Goal: Information Seeking & Learning: Learn about a topic

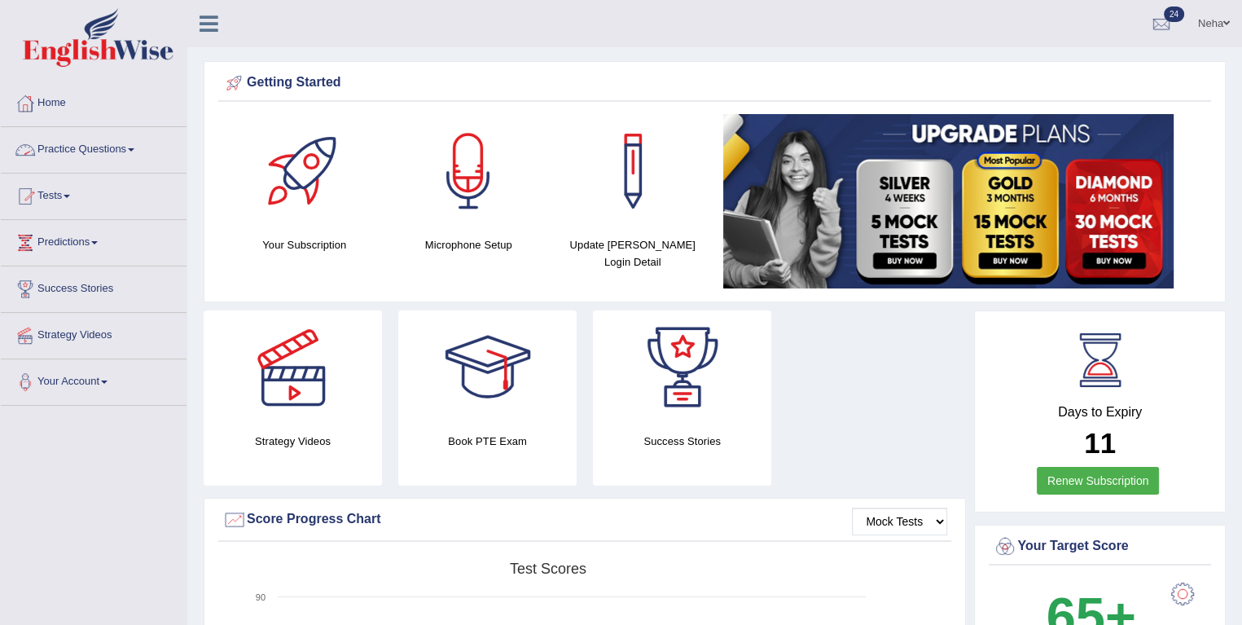
click at [134, 145] on link "Practice Questions" at bounding box center [94, 147] width 186 height 41
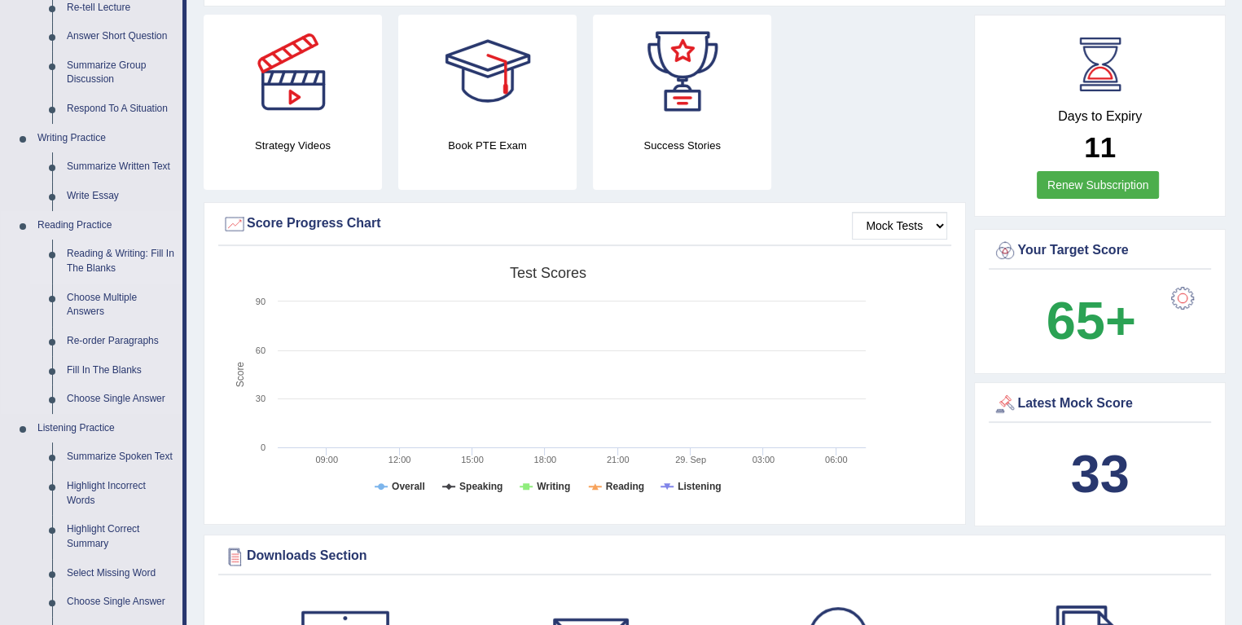
scroll to position [296, 0]
click at [125, 161] on link "Summarize Written Text" at bounding box center [120, 165] width 123 height 29
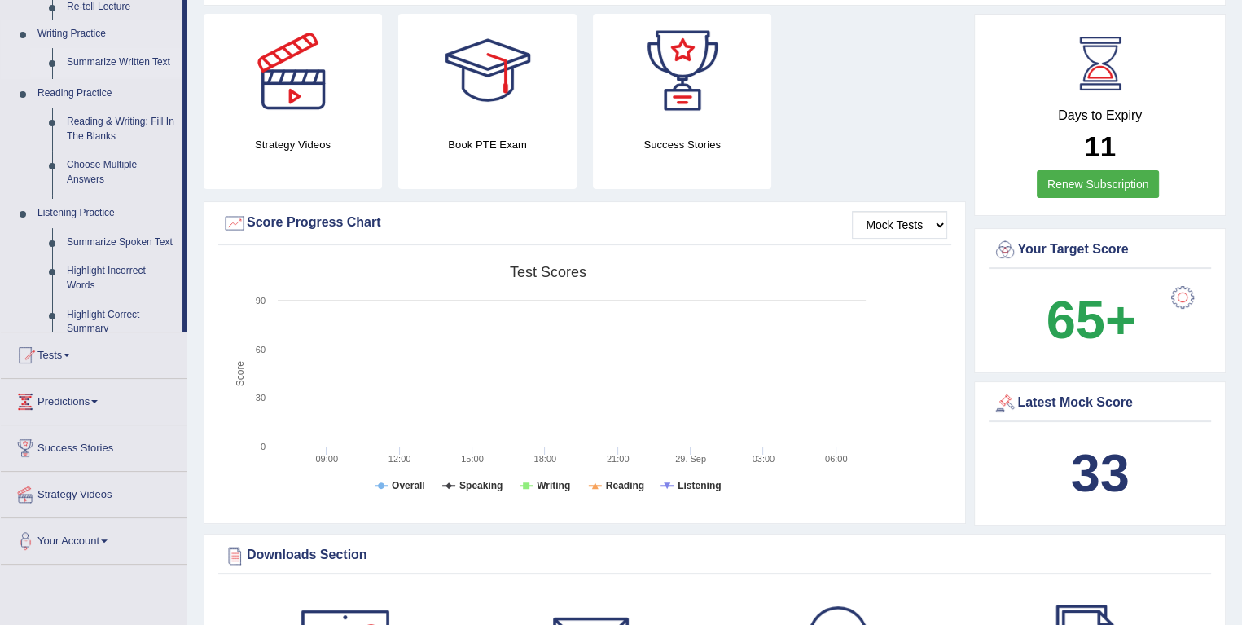
click at [59, 48] on link "Summarize Written Text" at bounding box center [120, 62] width 123 height 29
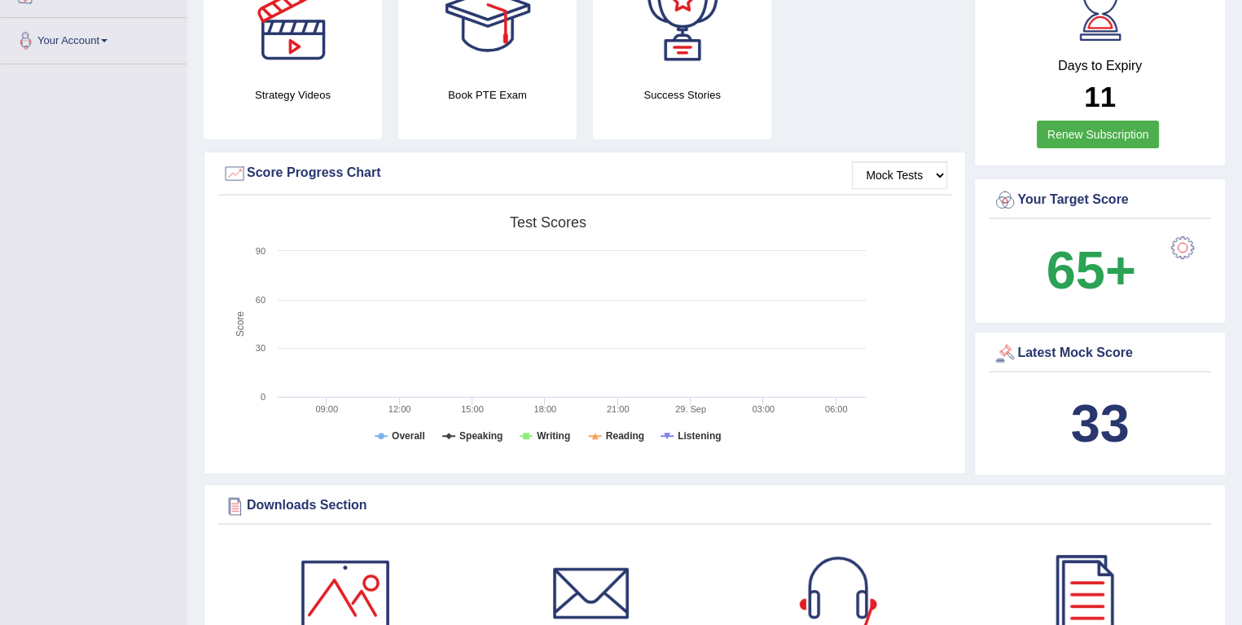
scroll to position [406, 0]
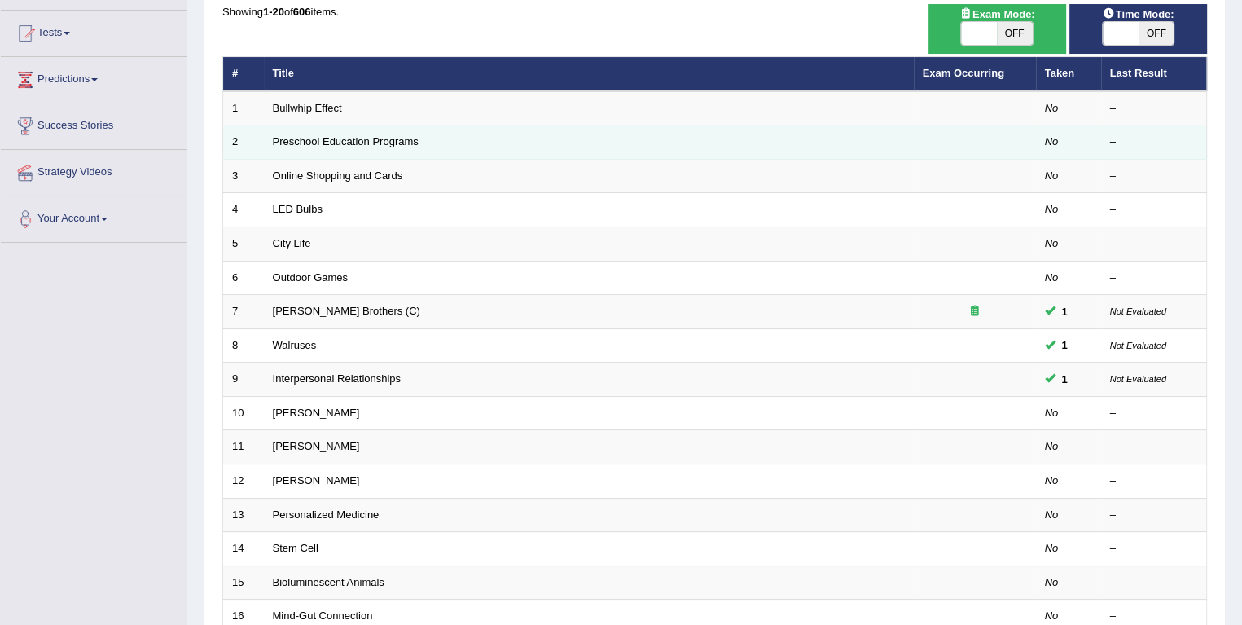
scroll to position [163, 0]
click at [309, 144] on link "Preschool Education Programs" at bounding box center [346, 141] width 146 height 12
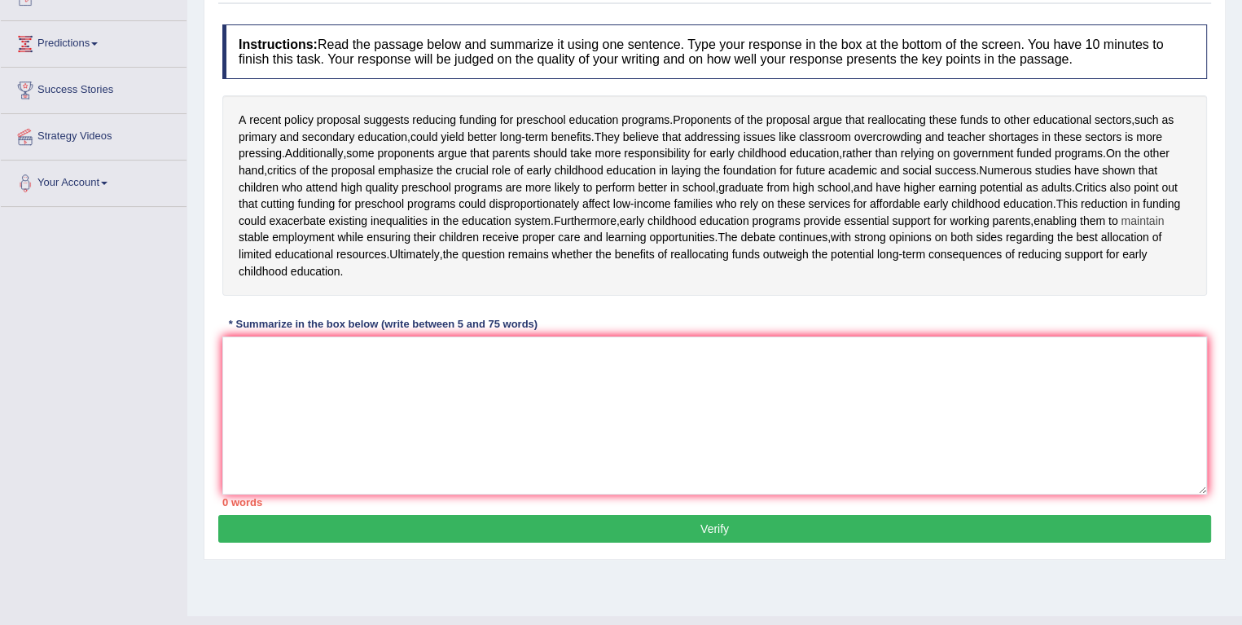
scroll to position [205, 0]
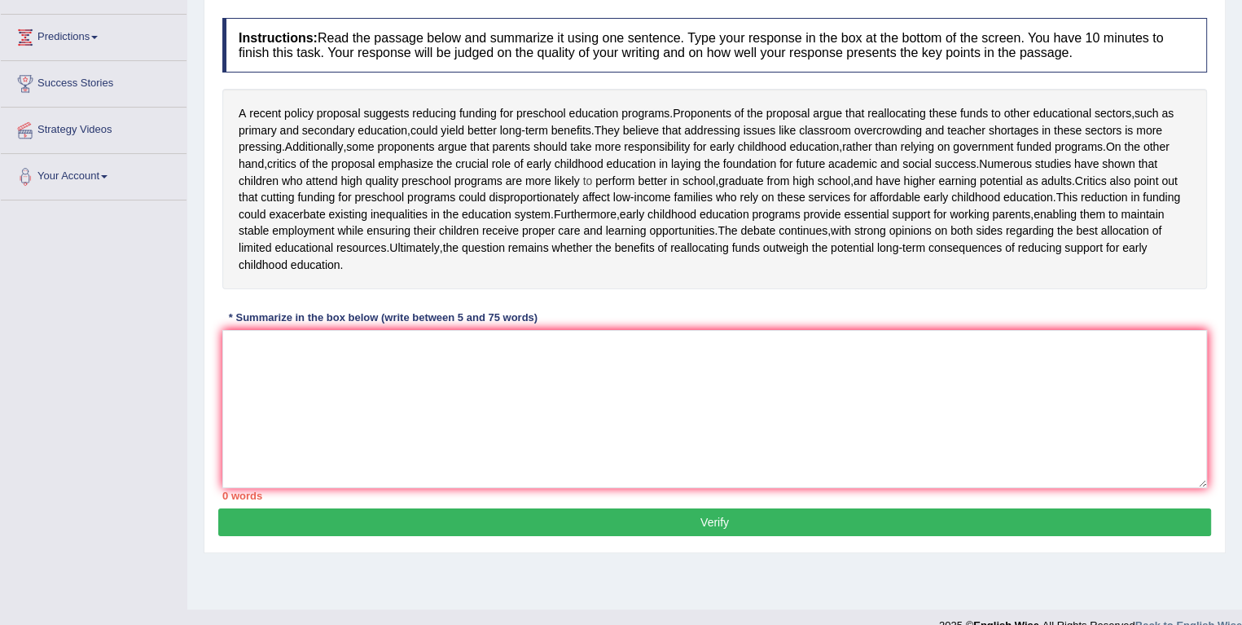
drag, startPoint x: 789, startPoint y: 375, endPoint x: 642, endPoint y: 200, distance: 228.9
click at [593, 190] on span "to" at bounding box center [588, 181] width 10 height 17
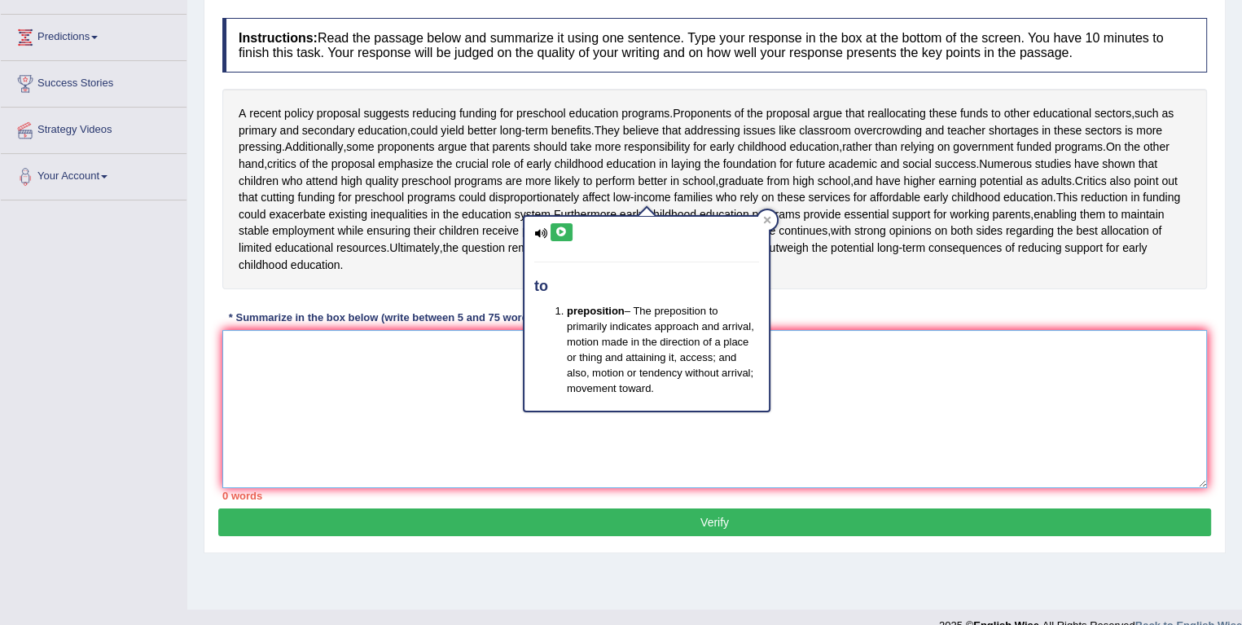
click at [512, 431] on textarea at bounding box center [714, 409] width 985 height 158
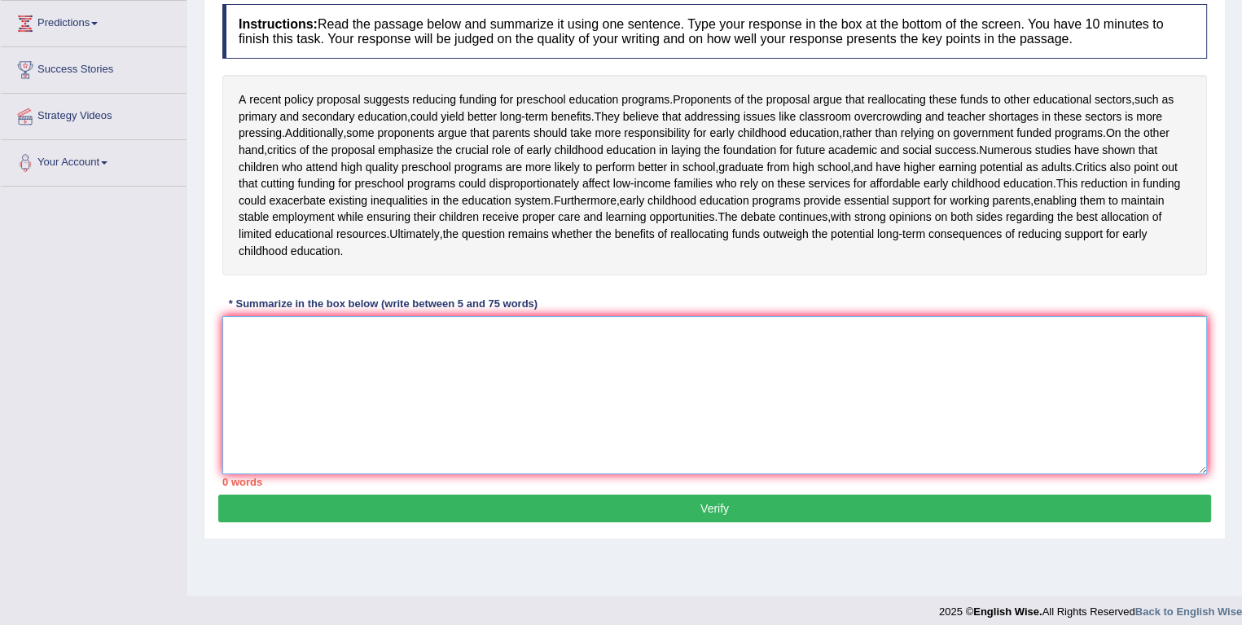
scroll to position [230, 0]
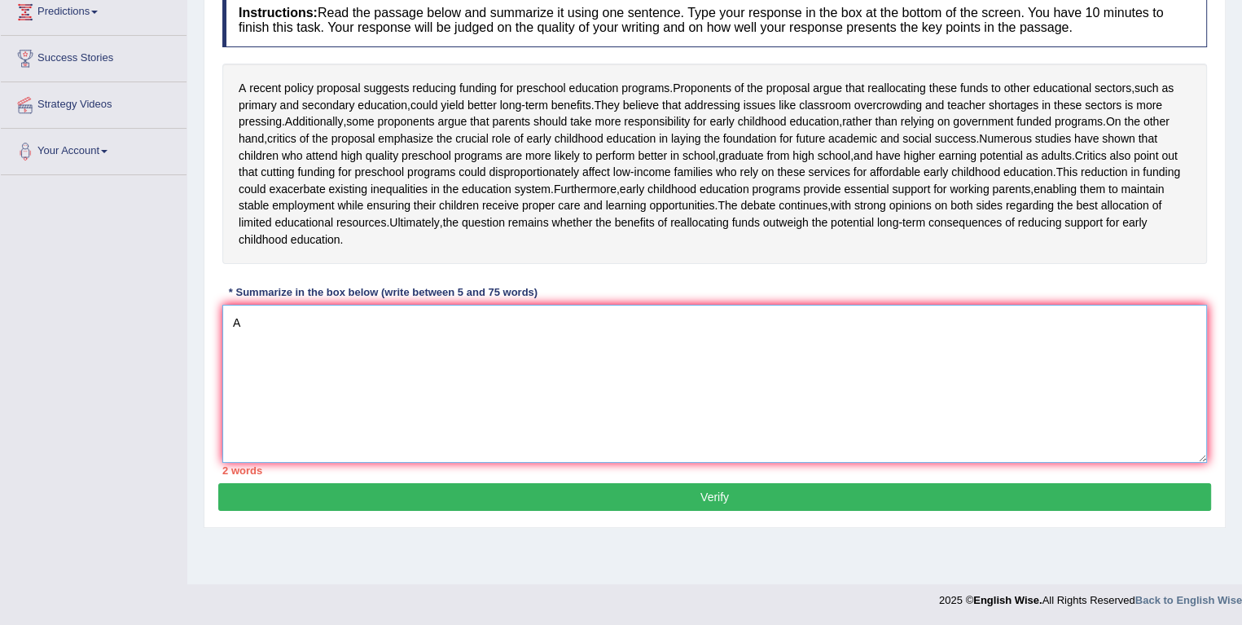
type textarea "A"
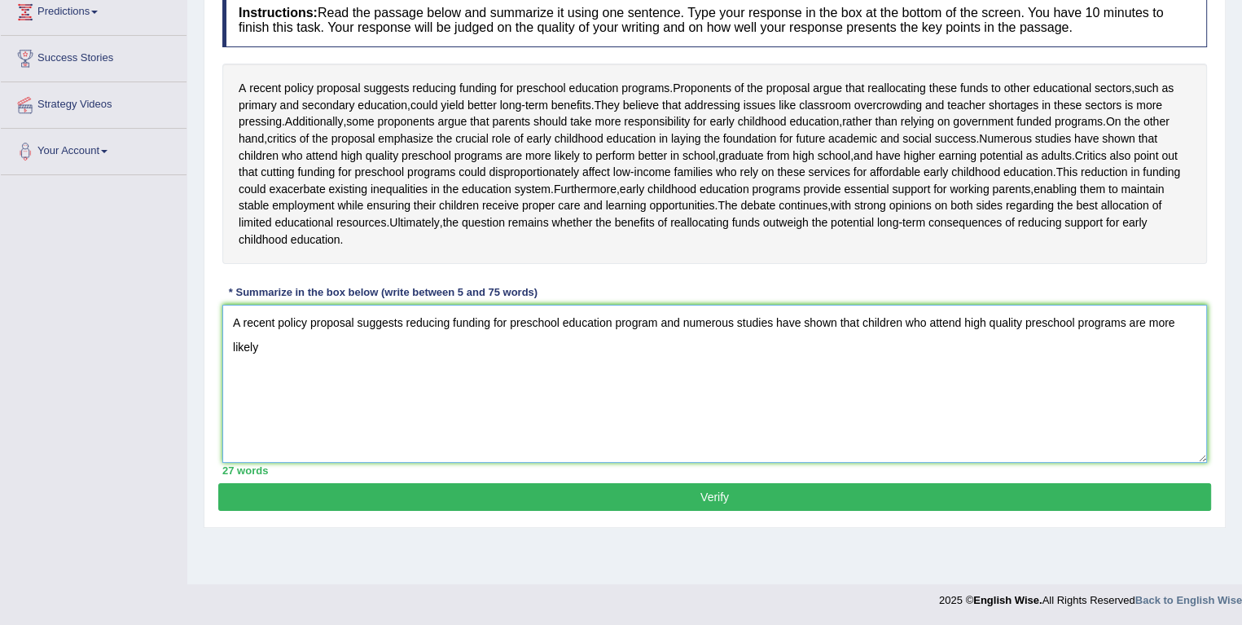
click at [355, 427] on textarea "A recent policy proposal suggests reducing funding for preschool education prog…" at bounding box center [714, 384] width 985 height 158
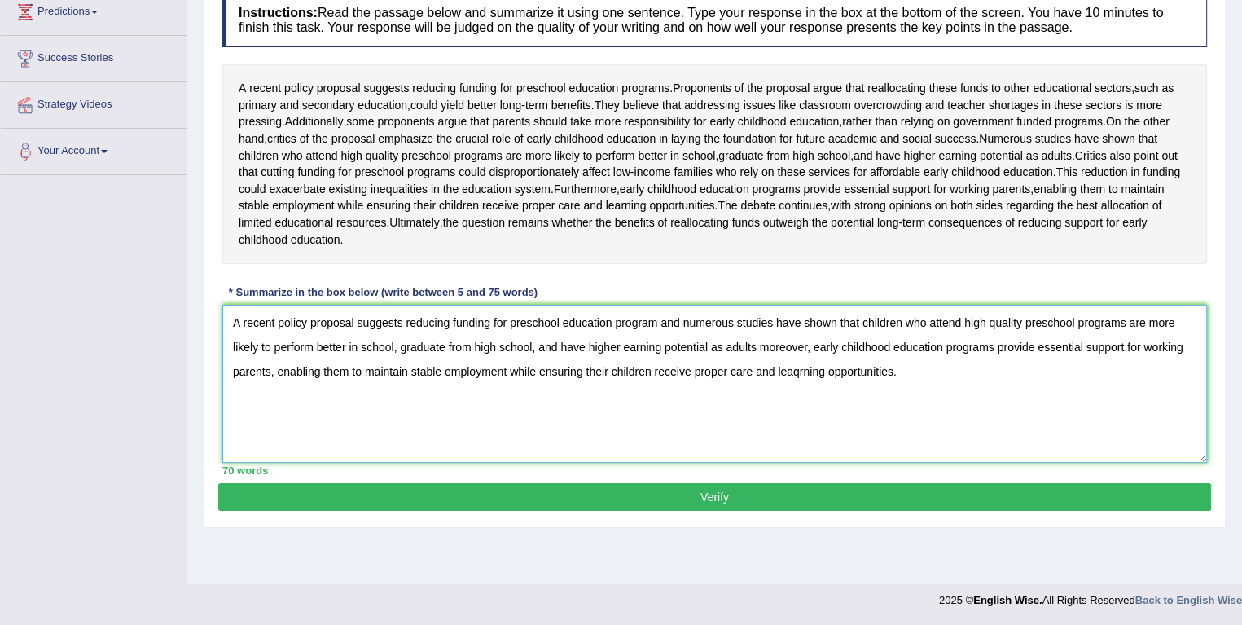
click at [1101, 402] on textarea "A recent policy proposal suggests reducing funding for preschool education prog…" at bounding box center [714, 384] width 985 height 158
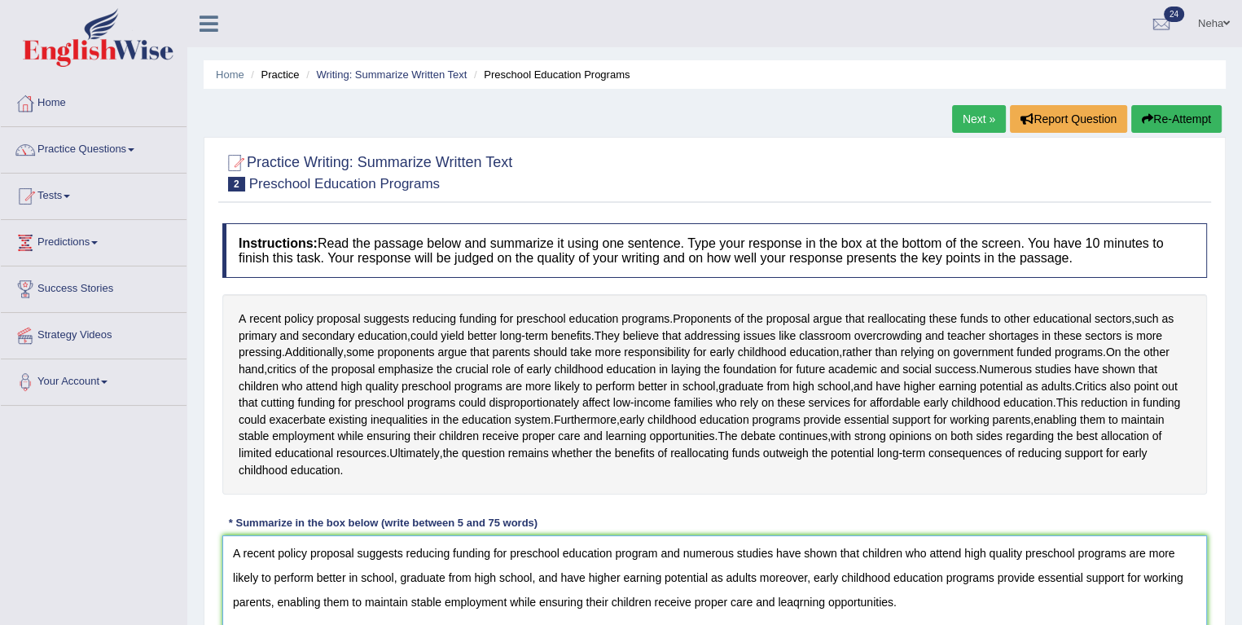
type textarea "A recent policy proposal suggests reducing funding for preschool education prog…"
